Goal: Task Accomplishment & Management: Complete application form

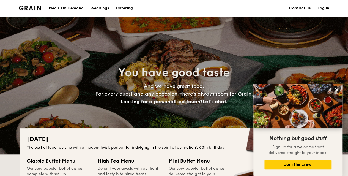
click at [127, 11] on h1 "Catering" at bounding box center [124, 8] width 17 height 17
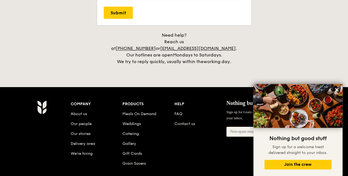
scroll to position [1261, 0]
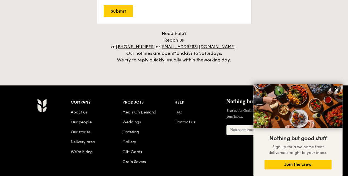
click at [179, 110] on link "FAQ" at bounding box center [179, 112] width 8 height 5
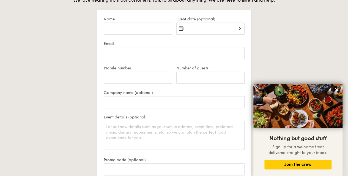
scroll to position [1069, 0]
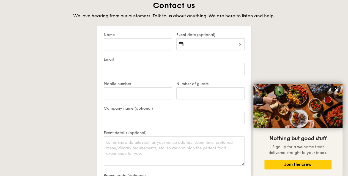
click at [192, 46] on div at bounding box center [210, 47] width 68 height 19
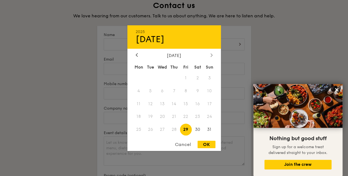
click at [209, 54] on div at bounding box center [211, 55] width 5 height 5
click at [200, 92] on span "13" at bounding box center [198, 91] width 12 height 12
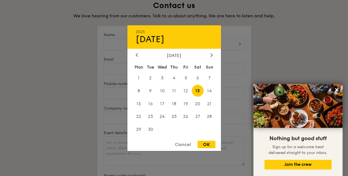
click at [215, 144] on div "OK" at bounding box center [207, 144] width 18 height 7
type input "Sep 13, 2025"
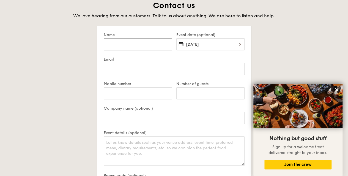
click at [145, 48] on input "Name" at bounding box center [138, 44] width 68 height 12
type input "[PERSON_NAME]"
click at [155, 72] on input "Email" at bounding box center [174, 69] width 141 height 12
type input "[EMAIL_ADDRESS][DOMAIN_NAME]"
click at [128, 93] on input "Mobile number" at bounding box center [138, 93] width 68 height 12
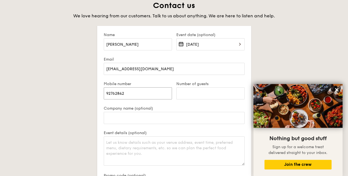
type input "92762842"
click at [199, 89] on input "Number of guests" at bounding box center [210, 93] width 68 height 12
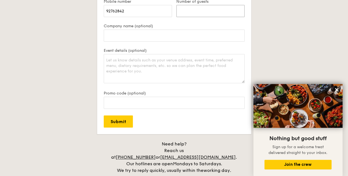
scroll to position [1151, 0]
click at [164, 71] on textarea "Event details (optional)" at bounding box center [174, 68] width 141 height 29
type textarea "I"
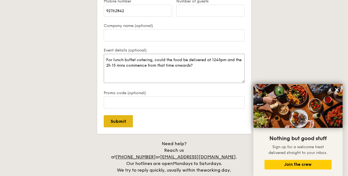
type textarea "For lunch buffet catering, could the food be delivered at 1245pm and the 2h 15 …"
click at [127, 120] on input "Submit" at bounding box center [118, 121] width 29 height 12
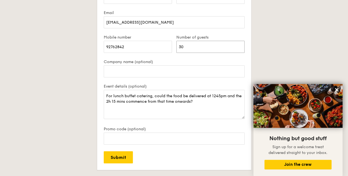
scroll to position [1124, 0]
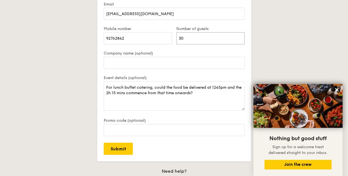
type input "3"
click at [115, 150] on input "Submit" at bounding box center [118, 149] width 29 height 12
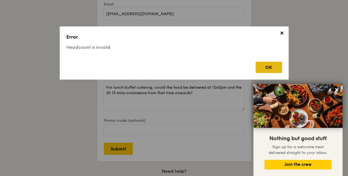
click at [263, 62] on div "OK" at bounding box center [269, 67] width 26 height 11
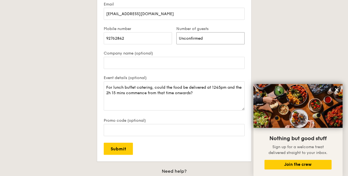
drag, startPoint x: 221, startPoint y: 40, endPoint x: 59, endPoint y: 29, distance: 161.7
click at [62, 31] on div "Contact us We love hearing from our customers. Talk to us about anything. We ar…" at bounding box center [174, 72] width 308 height 255
type input "30"
click at [212, 86] on textarea "For lunch buffet catering, could the food be delivered at 1245pm and the 2h 15 …" at bounding box center [174, 95] width 141 height 29
click at [217, 96] on textarea "For lunch buffet catering, could the food be delivered at 1245pm and the 2h 15 …" at bounding box center [174, 95] width 141 height 29
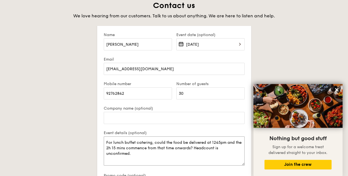
scroll to position [1179, 0]
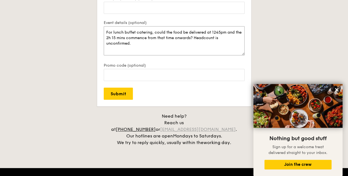
type textarea "For lunch buffet catering, could the food be delivered at 1245pm and the 2h 15 …"
click at [205, 127] on link "[EMAIL_ADDRESS][DOMAIN_NAME]" at bounding box center [198, 129] width 76 height 5
click at [335, 87] on button at bounding box center [337, 89] width 9 height 9
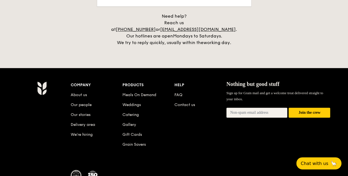
scroll to position [1289, 0]
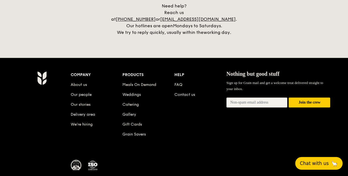
click at [322, 160] on button "Chat with us 🦙" at bounding box center [318, 163] width 47 height 13
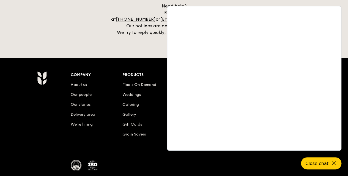
click at [105, 124] on div "Company About us Our people Our stories Delivery area We’re hiring Products Mea…" at bounding box center [201, 108] width 260 height 75
click at [329, 162] on button "Close chat" at bounding box center [321, 163] width 42 height 13
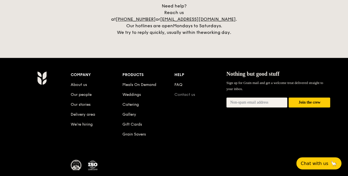
click at [186, 89] on li "Contact us" at bounding box center [201, 94] width 52 height 10
click at [186, 92] on link "Contact us" at bounding box center [185, 94] width 21 height 5
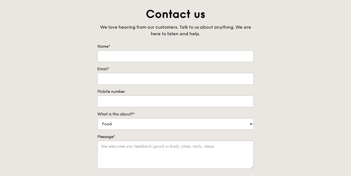
scroll to position [28, 0]
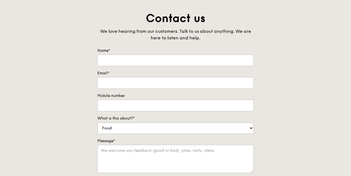
click at [150, 125] on select "Food Service Billing/Payment Catering Others" at bounding box center [175, 128] width 156 height 12
select select "Catering"
click at [97, 122] on select "Food Service Billing/Payment Catering Others" at bounding box center [175, 128] width 156 height 12
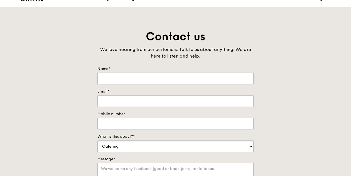
scroll to position [0, 0]
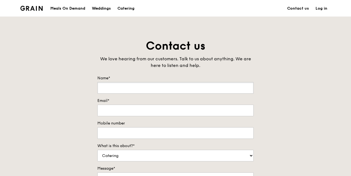
click at [138, 88] on input "Name*" at bounding box center [175, 88] width 156 height 12
type input "[PERSON_NAME]"
type input "[EMAIL_ADDRESS][DOMAIN_NAME]"
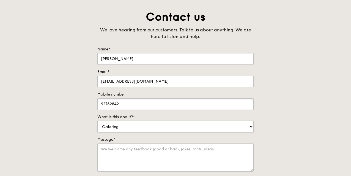
scroll to position [83, 0]
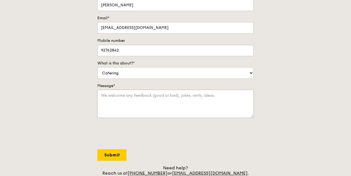
type input "92762842"
click at [168, 100] on textarea "Message*" at bounding box center [175, 104] width 156 height 28
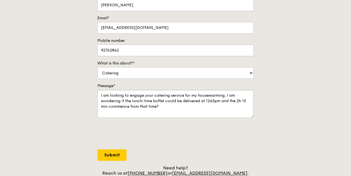
type textarea "I am looking to engage your catering service for my housewarming. I am wonderin…"
click at [117, 156] on input "Submit" at bounding box center [111, 155] width 29 height 12
select select "Food"
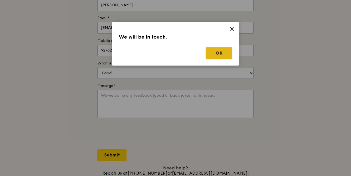
click at [226, 54] on button "OK" at bounding box center [219, 53] width 26 height 12
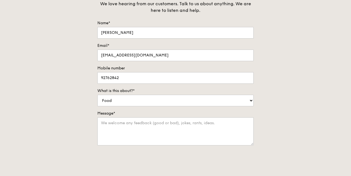
scroll to position [0, 0]
